Goal: Find specific page/section: Find specific page/section

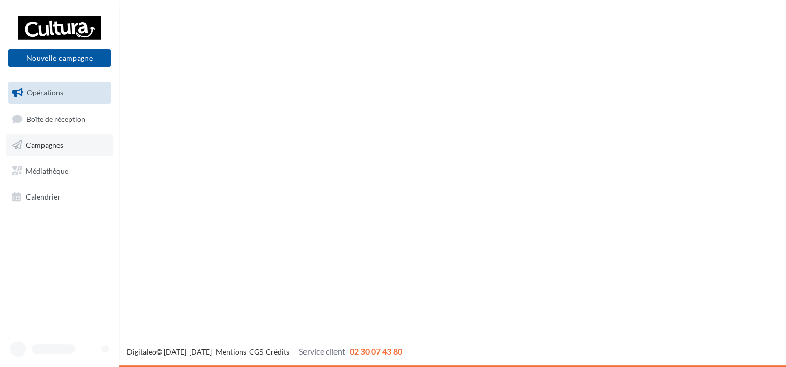
click at [48, 144] on span "Campagnes" at bounding box center [44, 144] width 37 height 9
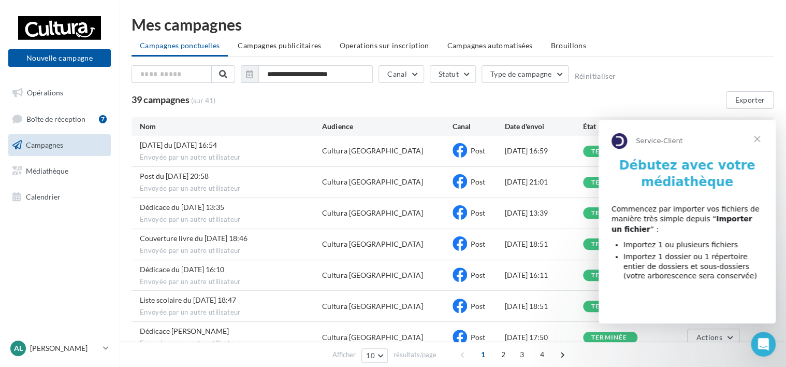
click at [761, 139] on span "Fermer" at bounding box center [756, 138] width 37 height 37
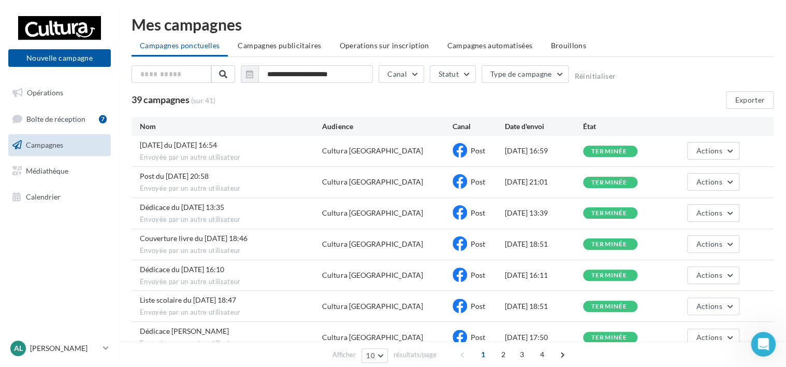
click at [689, 92] on div "39 campagnes (sur 41) Exporter" at bounding box center [453, 100] width 642 height 18
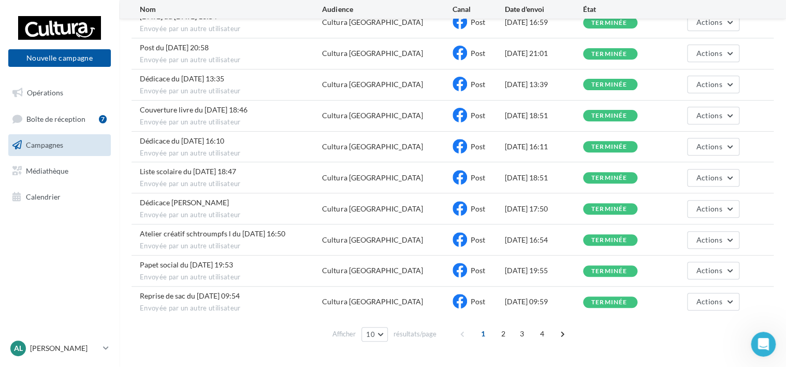
scroll to position [149, 0]
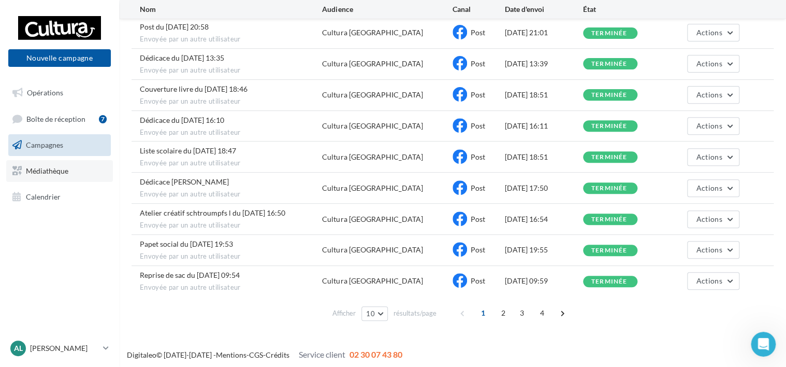
click at [58, 168] on span "Médiathèque" at bounding box center [47, 170] width 42 height 9
